Goal: Use online tool/utility: Use online tool/utility

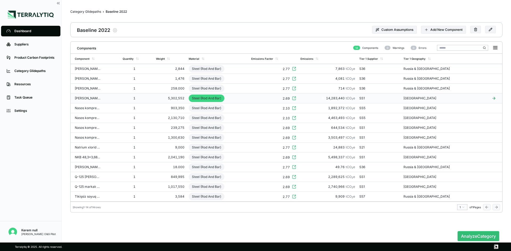
click at [243, 96] on td "Steel (Rod And Bar)" at bounding box center [217, 99] width 63 height 10
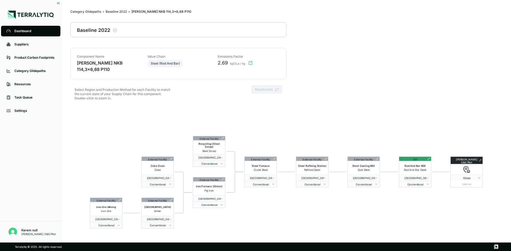
scroll to position [26, 0]
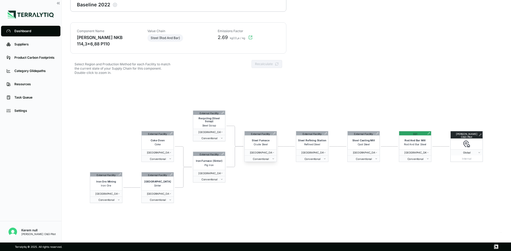
click at [273, 132] on icon at bounding box center [274, 133] width 3 height 3
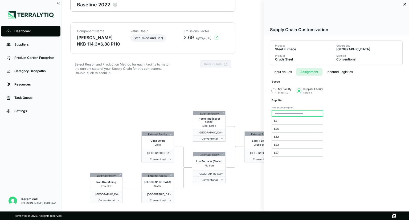
click at [309, 70] on button "Assignment" at bounding box center [309, 71] width 26 height 7
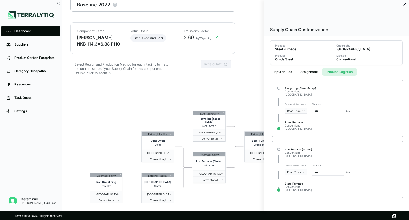
click at [343, 72] on button "Inbound Logistics" at bounding box center [339, 71] width 35 height 7
click at [320, 109] on input "****" at bounding box center [327, 111] width 32 height 6
click at [305, 110] on html "Dashboard Suppliers Product Carbon Footprints Category Glidepaths Resources Tas…" at bounding box center [204, 110] width 409 height 220
click at [322, 99] on html "Dashboard Suppliers Product Carbon Footprints Category Glidepaths Resources Tas…" at bounding box center [204, 110] width 409 height 220
click at [288, 72] on button "Input Values" at bounding box center [282, 71] width 27 height 7
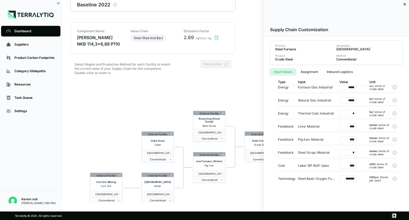
scroll to position [24, 0]
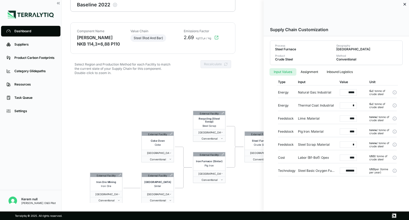
click at [237, 100] on div at bounding box center [204, 110] width 409 height 220
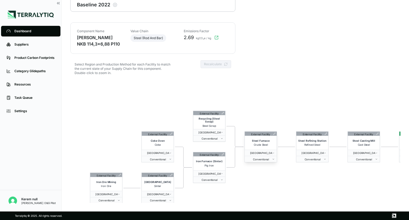
click at [275, 136] on div "Steel Furnace Crude Steel" at bounding box center [260, 143] width 32 height 14
click at [275, 134] on icon at bounding box center [274, 133] width 3 height 3
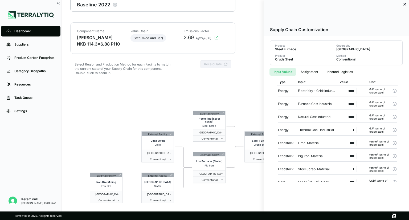
click at [244, 175] on div at bounding box center [204, 110] width 409 height 220
